Goal: Information Seeking & Learning: Learn about a topic

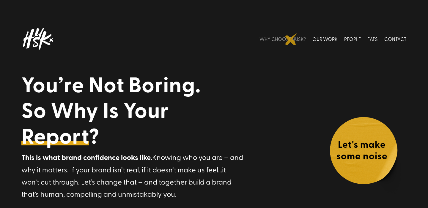
click at [291, 39] on link "WHY CHOOSE HUSK?" at bounding box center [283, 39] width 46 height 26
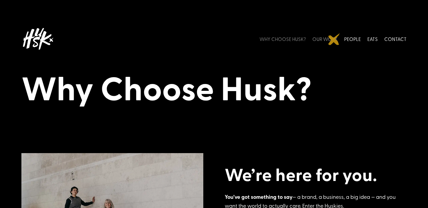
click at [334, 39] on link "OUR WORK" at bounding box center [324, 39] width 25 height 26
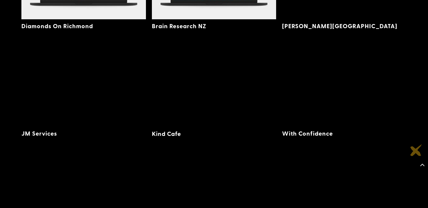
scroll to position [601, 0]
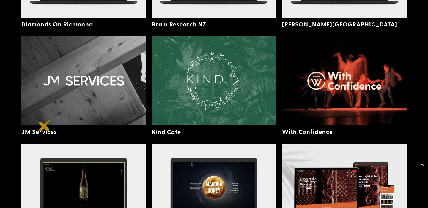
click at [45, 128] on link "JM Services" at bounding box center [39, 132] width 36 height 8
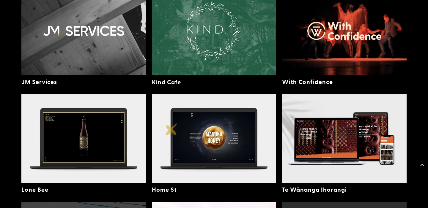
scroll to position [652, 0]
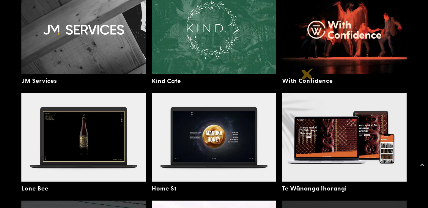
click at [308, 76] on link "With Confidence" at bounding box center [307, 80] width 51 height 8
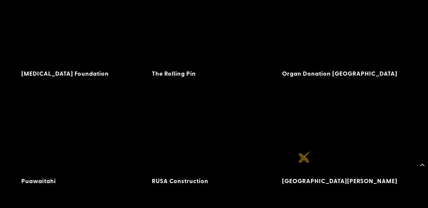
scroll to position [1308, 0]
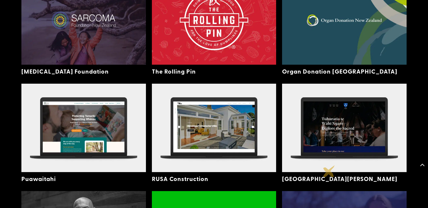
click at [329, 175] on link "St Johns Theological College" at bounding box center [339, 179] width 115 height 8
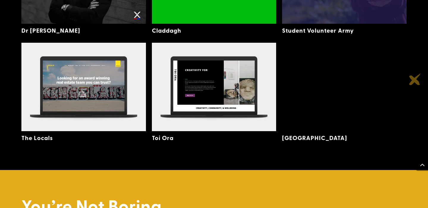
scroll to position [1565, 0]
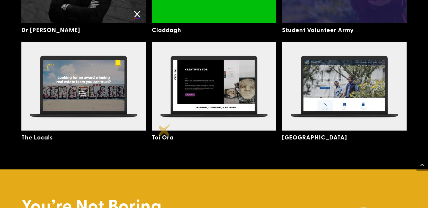
click at [164, 133] on link "Toi Ora" at bounding box center [163, 137] width 22 height 8
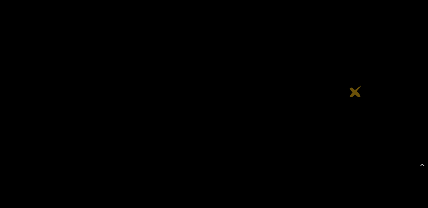
scroll to position [2035, 0]
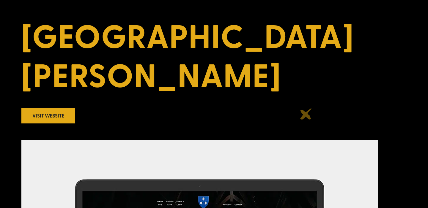
scroll to position [138, 0]
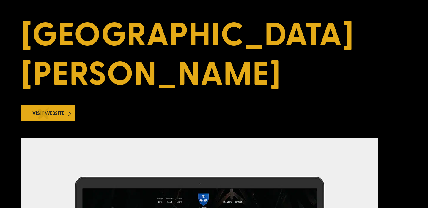
click at [44, 113] on link "Visit Website" at bounding box center [48, 113] width 54 height 16
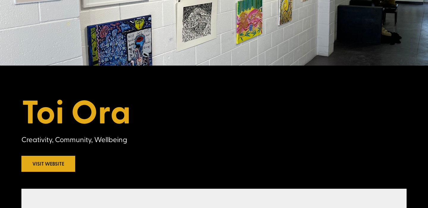
scroll to position [62, 0]
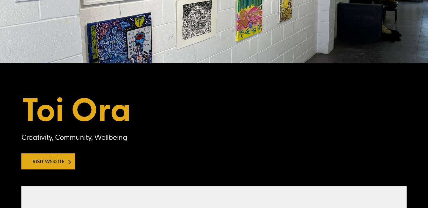
click at [54, 159] on link "Visit Website" at bounding box center [48, 162] width 54 height 16
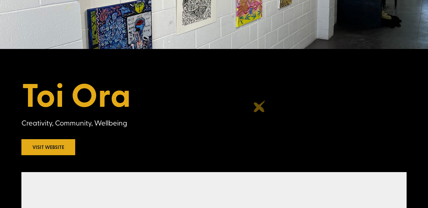
scroll to position [75, 0]
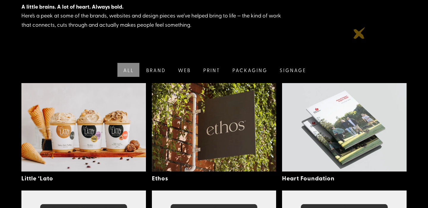
scroll to position [118, 0]
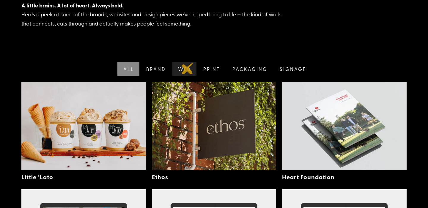
click at [188, 68] on link "Web" at bounding box center [183, 69] width 25 height 14
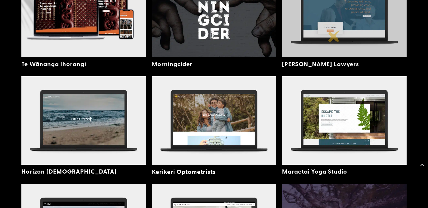
scroll to position [557, 0]
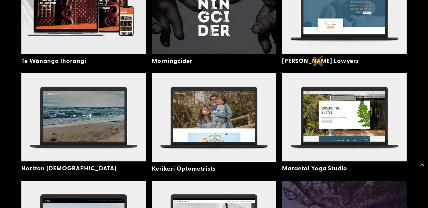
click at [318, 61] on link "Gaze Burt Lawyers" at bounding box center [320, 60] width 77 height 8
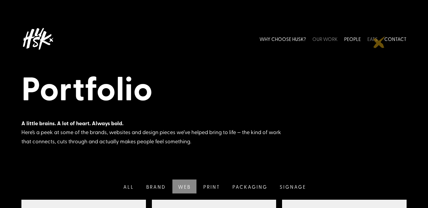
scroll to position [0, 0]
click at [333, 38] on link "OUR WORK" at bounding box center [324, 39] width 25 height 26
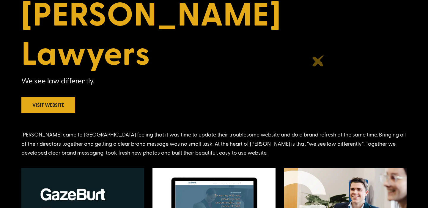
scroll to position [162, 0]
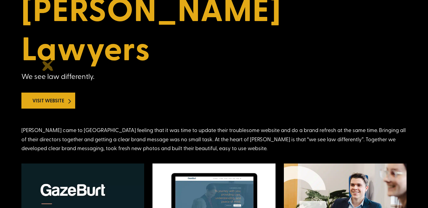
click at [48, 93] on link "Visit Website" at bounding box center [48, 101] width 54 height 16
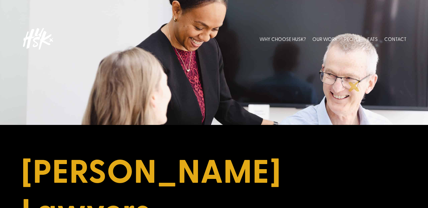
scroll to position [0, 0]
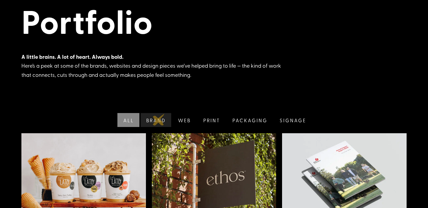
click at [159, 120] on link "Brand" at bounding box center [155, 120] width 32 height 14
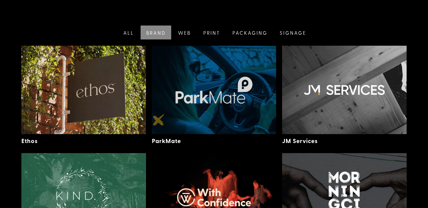
scroll to position [158, 0]
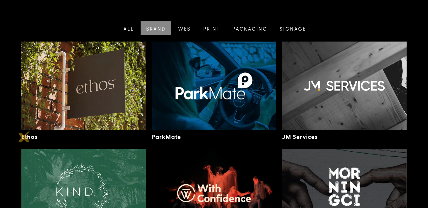
click at [26, 136] on link "Ethos" at bounding box center [29, 137] width 16 height 8
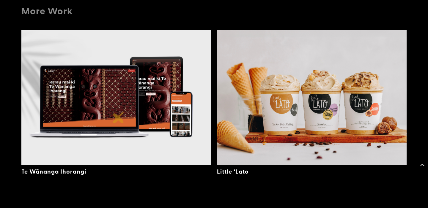
scroll to position [3256, 0]
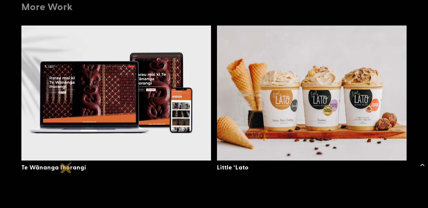
click at [66, 168] on link "Te Wānanga Ihorangi" at bounding box center [53, 167] width 65 height 8
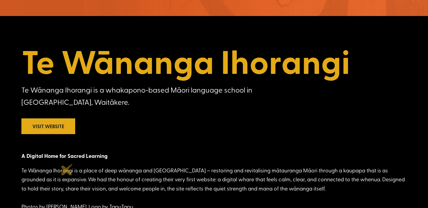
scroll to position [114, 0]
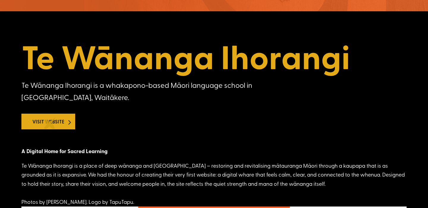
click at [50, 123] on link "Visit Website" at bounding box center [48, 122] width 54 height 16
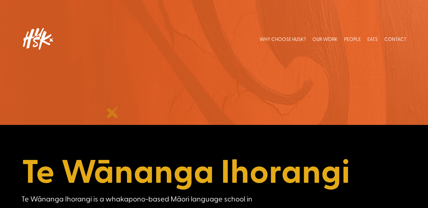
scroll to position [0, 0]
click at [354, 40] on link "PEOPLE" at bounding box center [352, 39] width 17 height 26
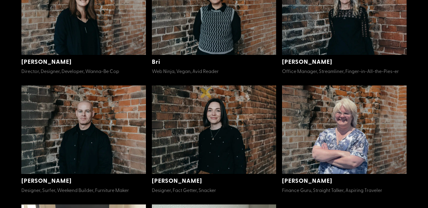
scroll to position [218, 0]
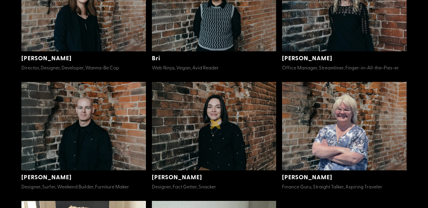
click at [216, 123] on img at bounding box center [214, 126] width 125 height 89
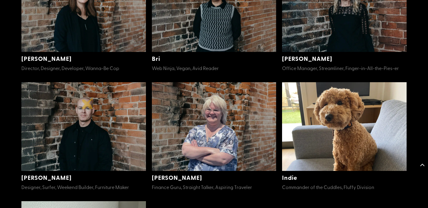
scroll to position [779, 0]
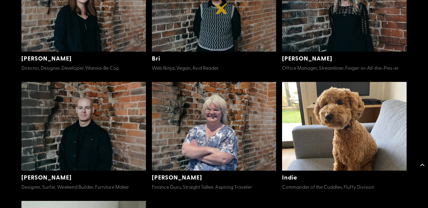
click at [222, 8] on img at bounding box center [214, 7] width 125 height 89
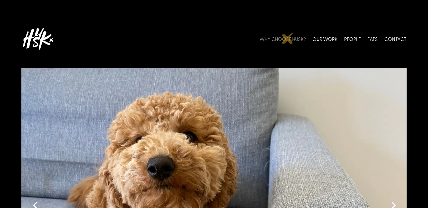
click at [288, 38] on link "WHY CHOOSE HUSK?" at bounding box center [283, 39] width 46 height 26
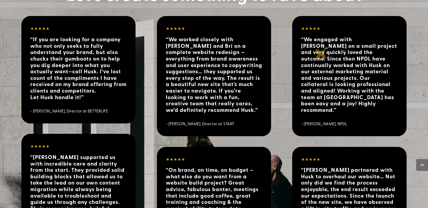
scroll to position [1200, 0]
